Goal: Transaction & Acquisition: Purchase product/service

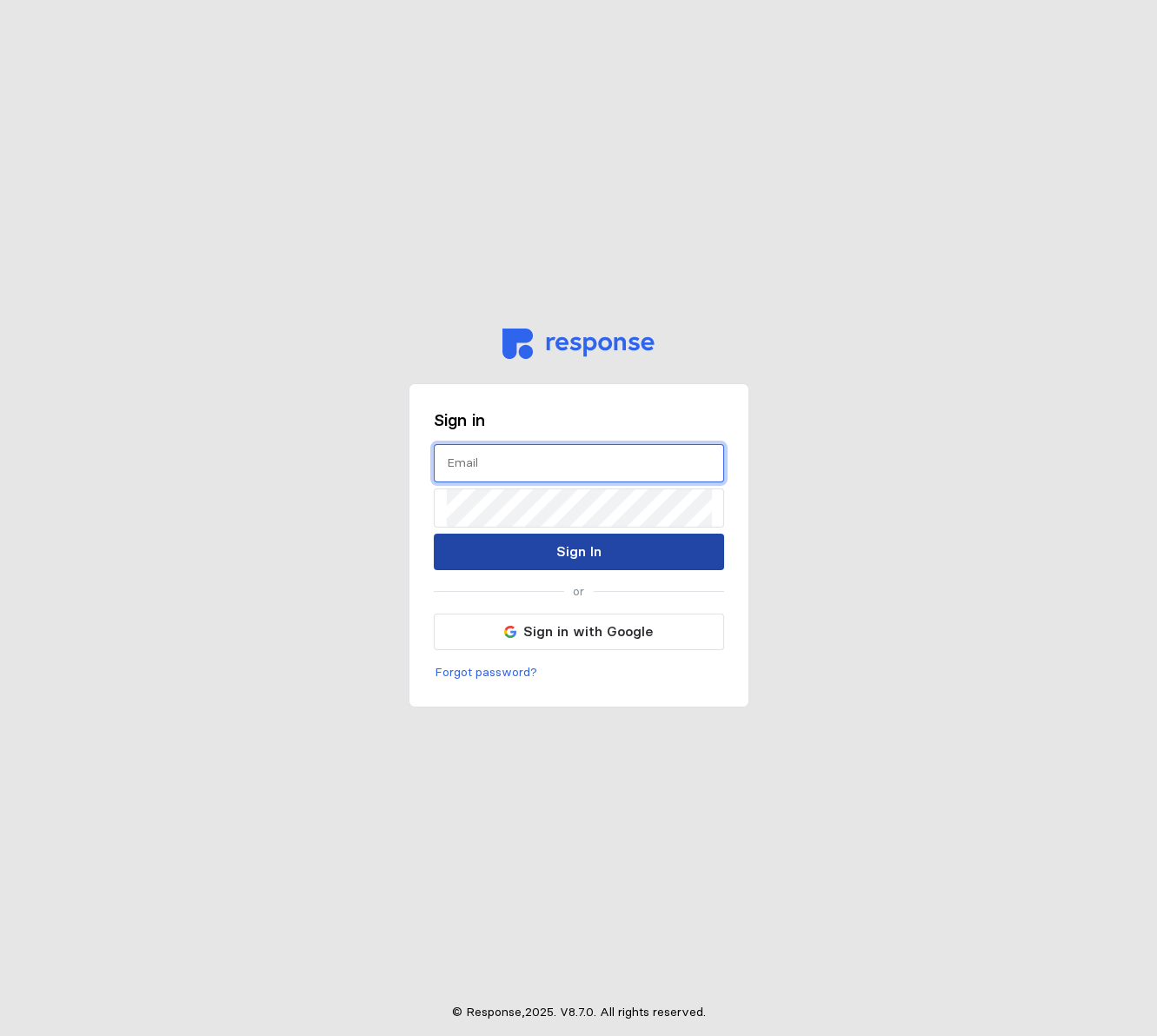
type input "[PERSON_NAME][EMAIL_ADDRESS][DOMAIN_NAME]"
click at [575, 548] on p "Sign In" at bounding box center [578, 552] width 45 height 22
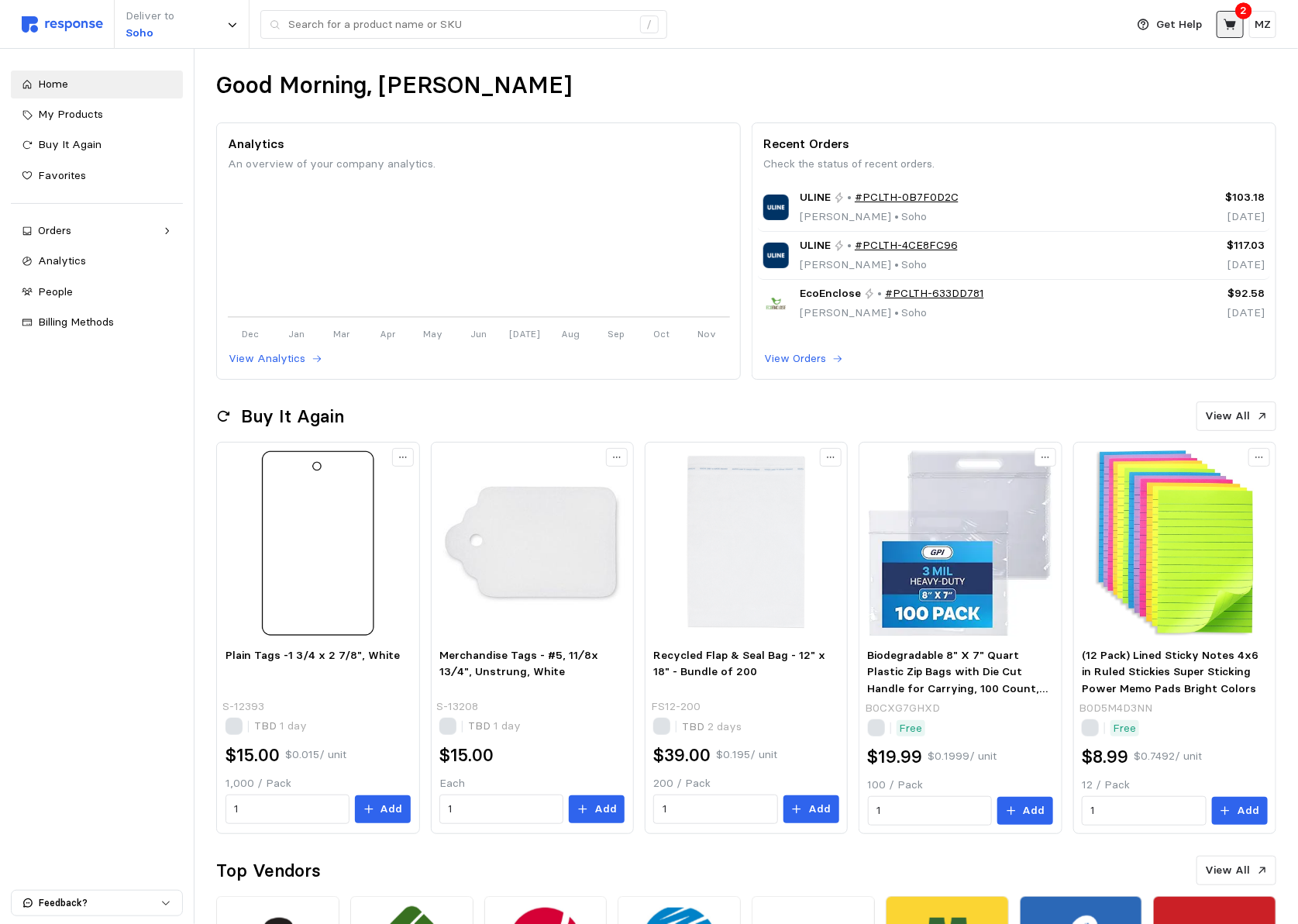
click at [1031, 26] on icon at bounding box center [1230, 24] width 12 height 11
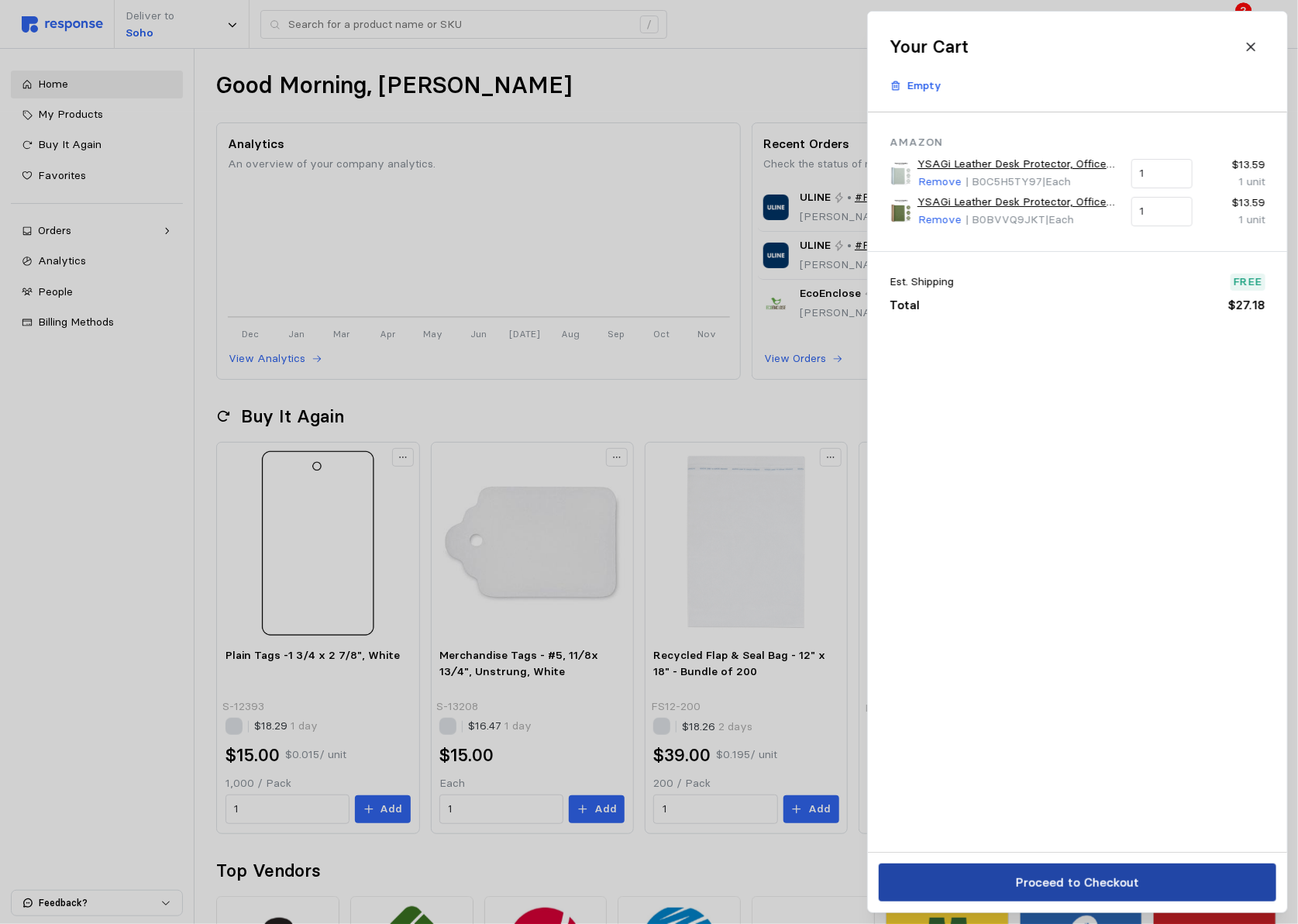
click at [1031, 882] on p "Proceed to Checkout" at bounding box center [1077, 882] width 123 height 19
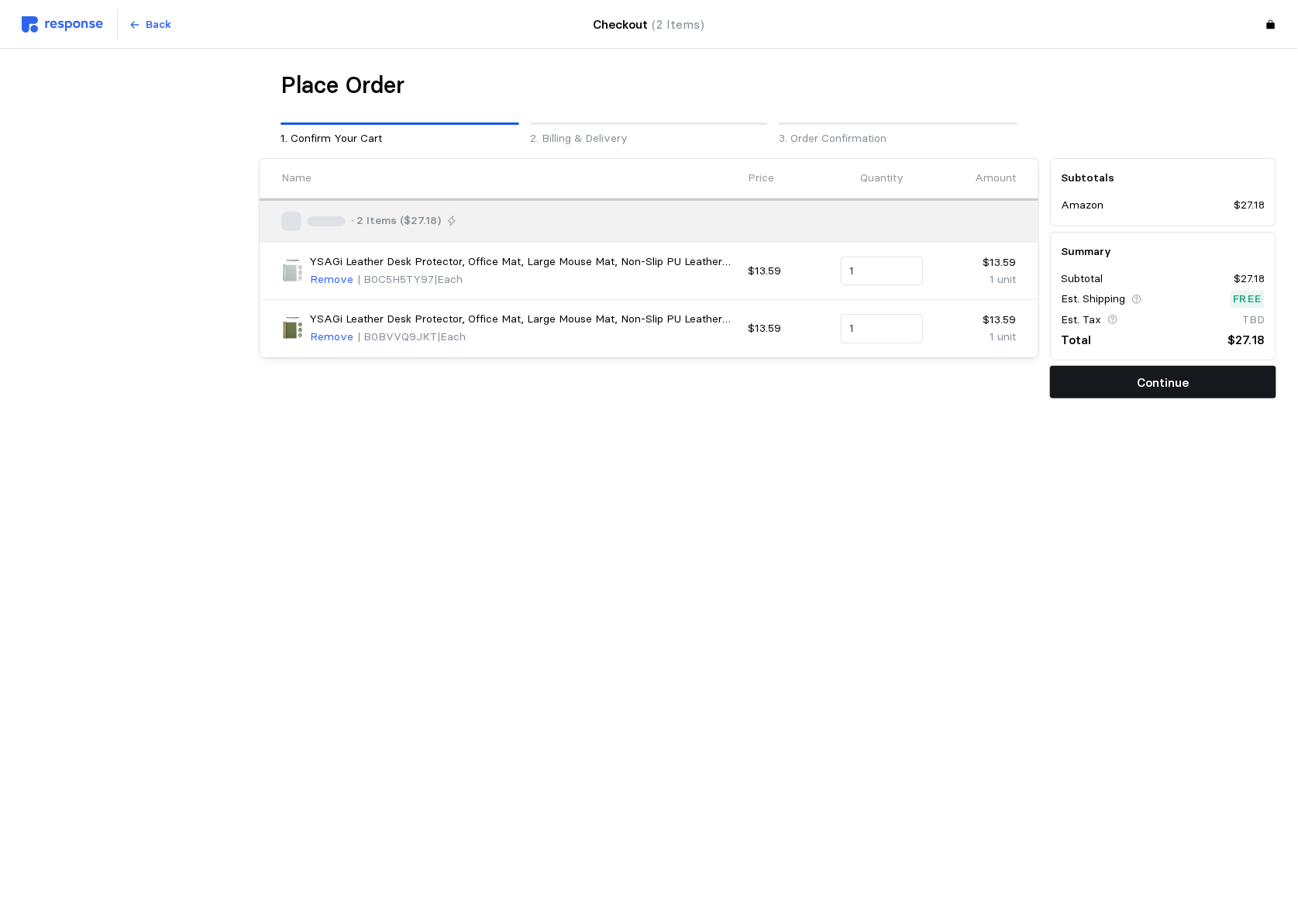
click at [1031, 377] on p "Continue" at bounding box center [1163, 382] width 52 height 19
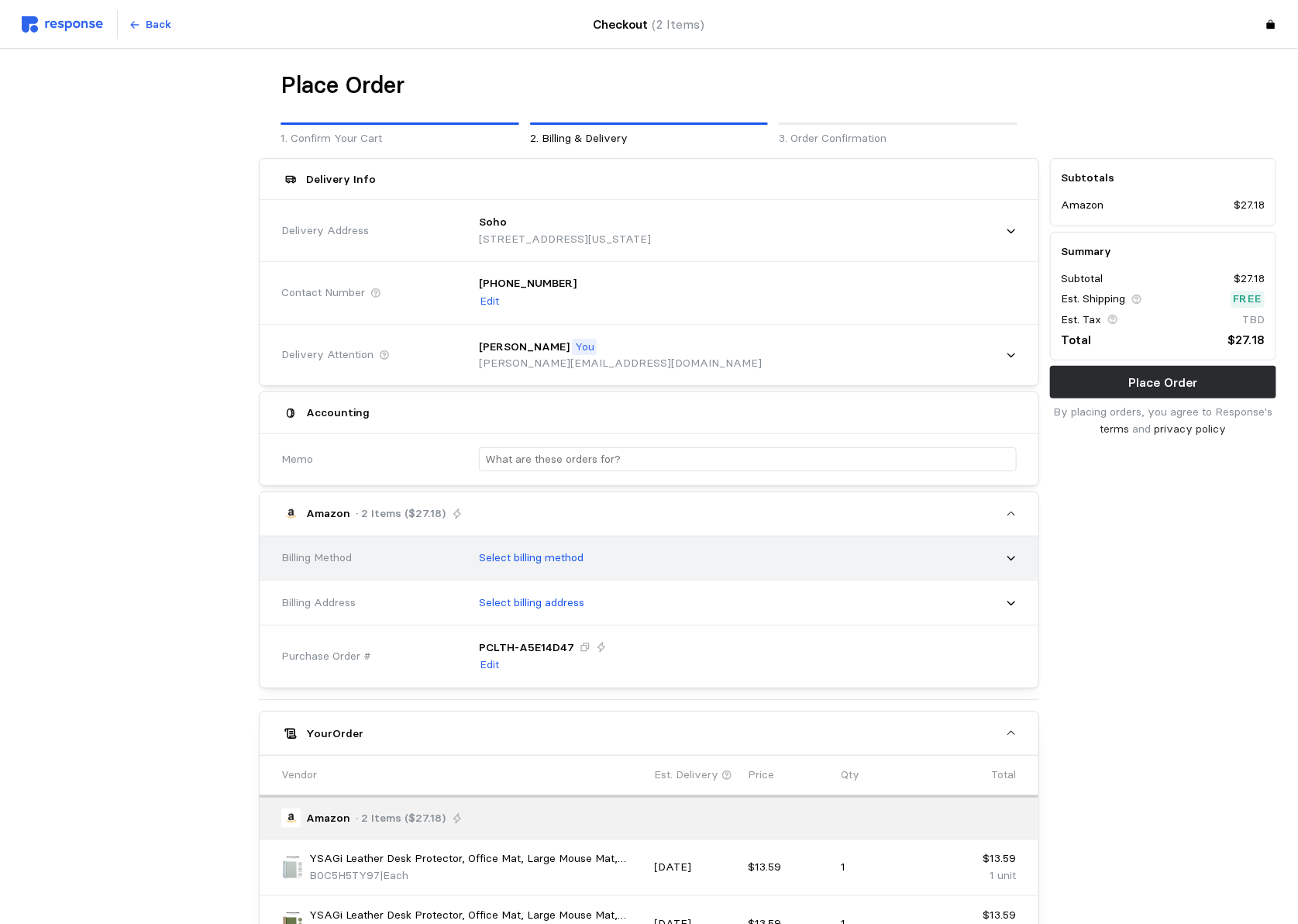
click at [559, 559] on p "Select billing method" at bounding box center [531, 558] width 105 height 17
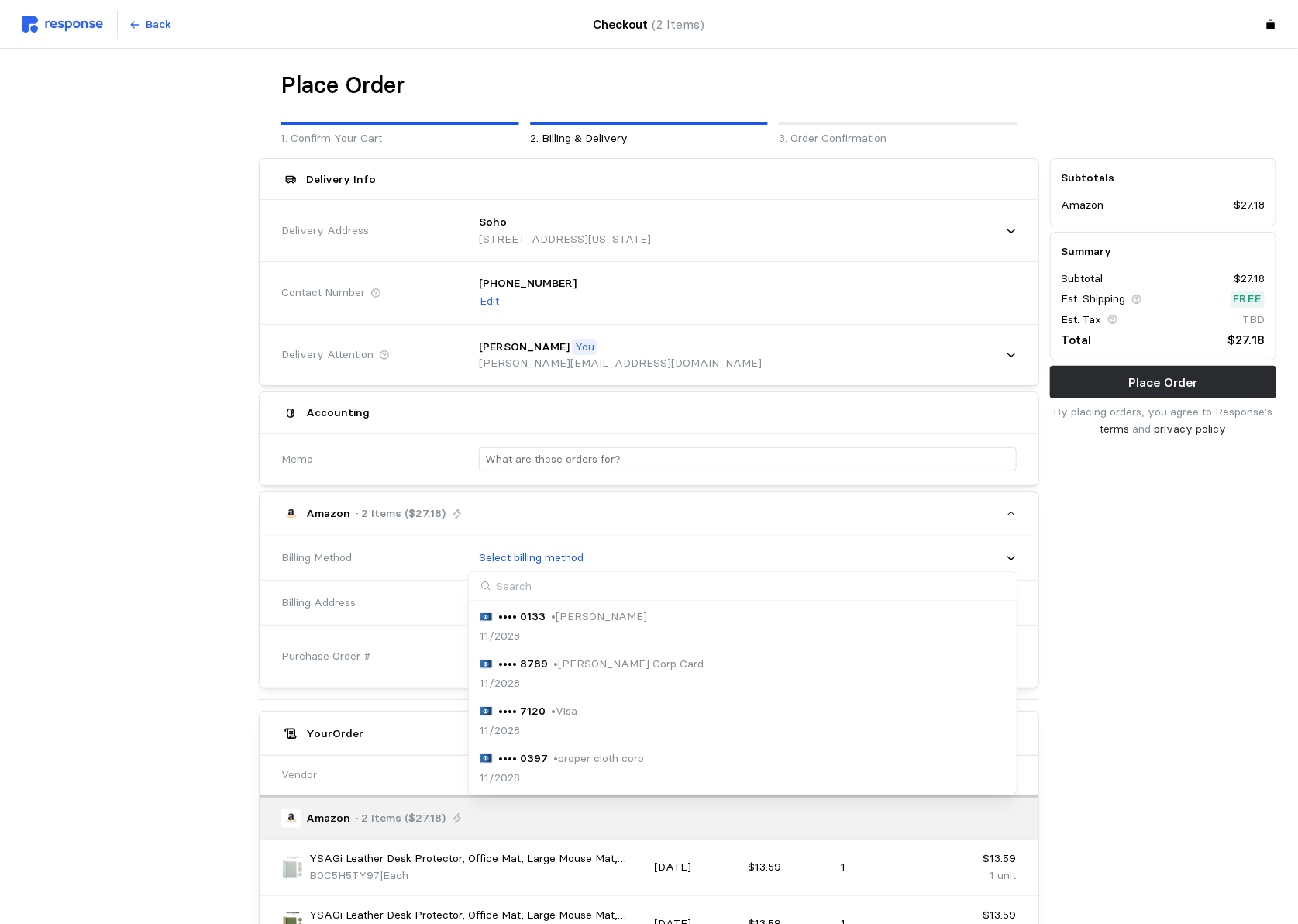
click at [544, 715] on div "•••• 7120 • Visa" at bounding box center [529, 711] width 99 height 17
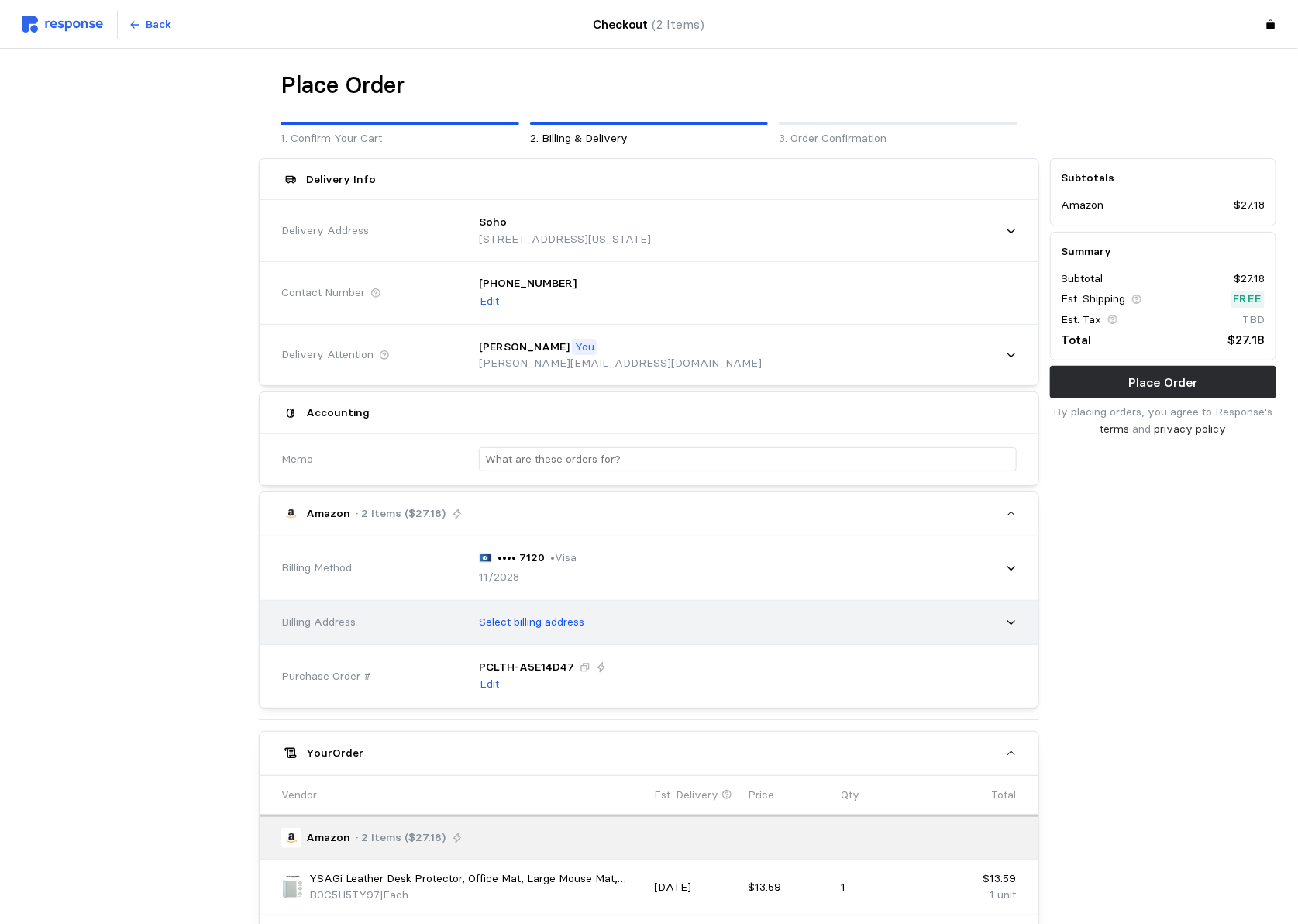
click at [555, 627] on p "Select billing address" at bounding box center [532, 622] width 106 height 17
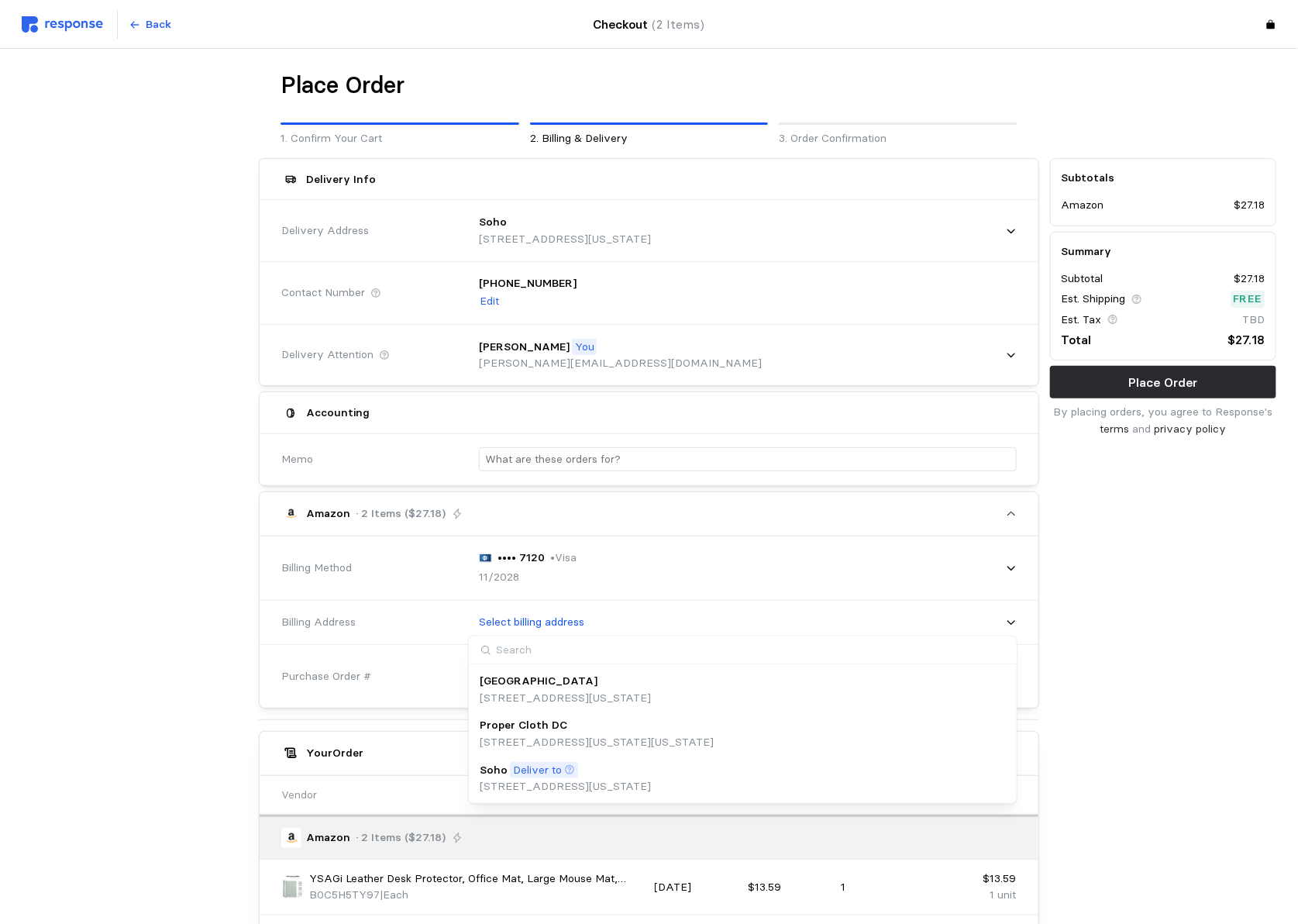
click at [543, 772] on p "Deliver to" at bounding box center [537, 770] width 49 height 17
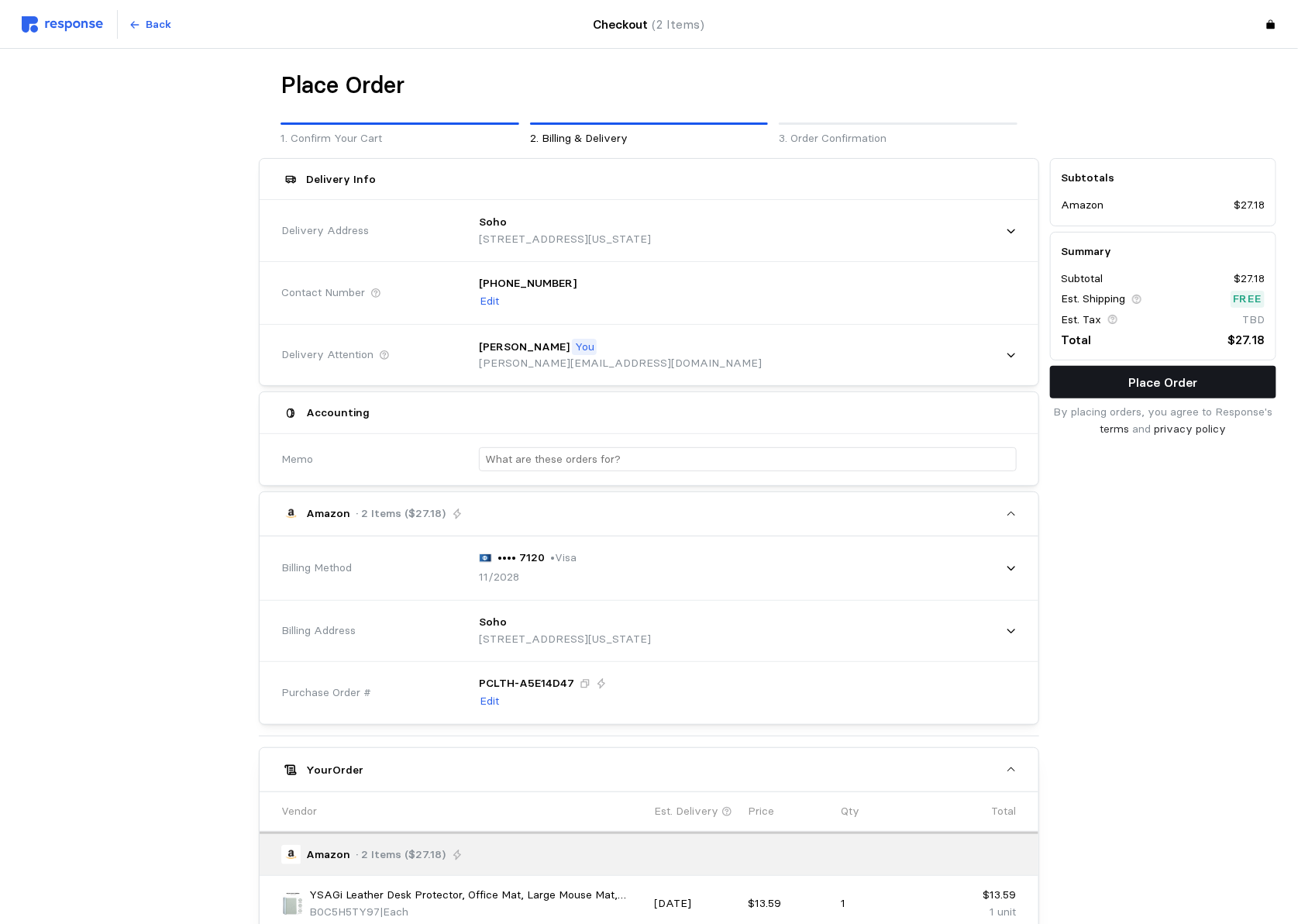
click at [1031, 387] on p "Place Order" at bounding box center [1163, 382] width 69 height 19
